Goal: Find contact information: Find contact information

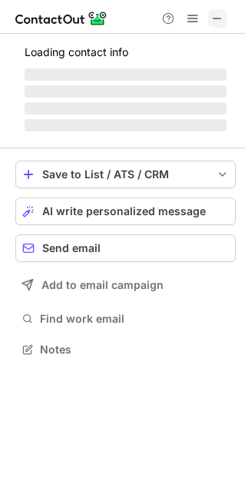
scroll to position [8, 8]
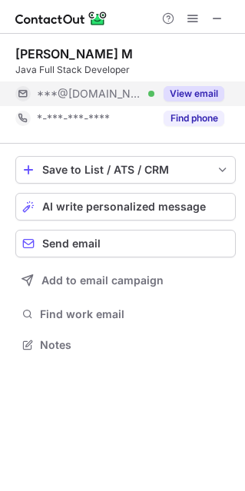
click at [184, 97] on button "View email" at bounding box center [194, 93] width 61 height 15
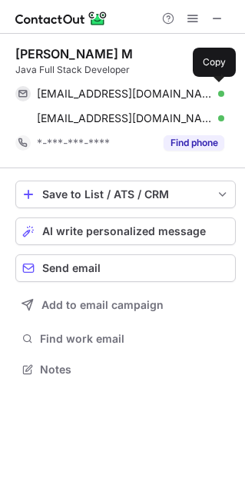
scroll to position [358, 245]
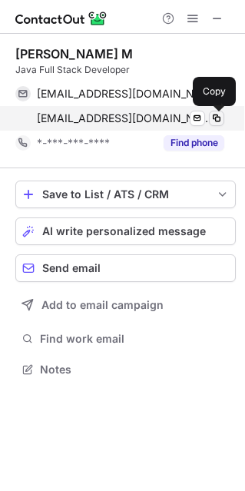
click at [216, 121] on span at bounding box center [217, 118] width 12 height 12
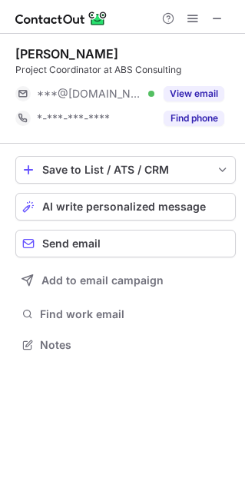
scroll to position [8, 8]
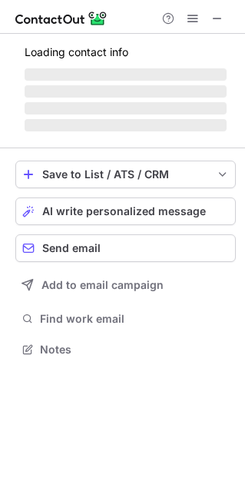
scroll to position [8, 8]
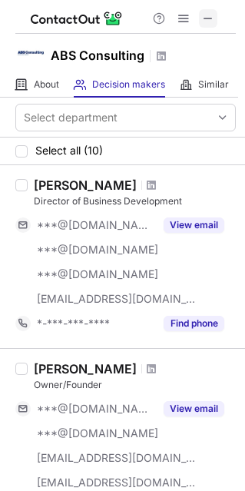
click at [211, 18] on span at bounding box center [208, 18] width 12 height 12
